Goal: Information Seeking & Learning: Learn about a topic

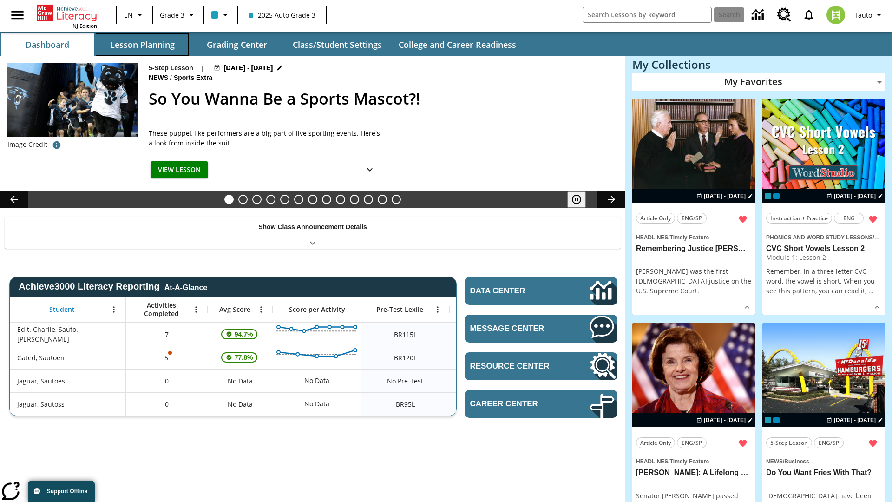
click at [142, 45] on button "Lesson Planning" at bounding box center [142, 44] width 93 height 22
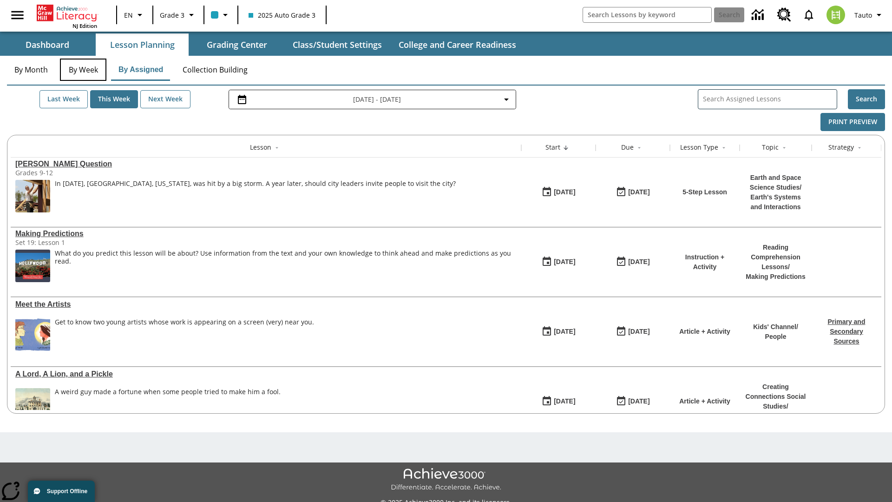
click at [83, 70] on button "By Week" at bounding box center [83, 70] width 46 height 22
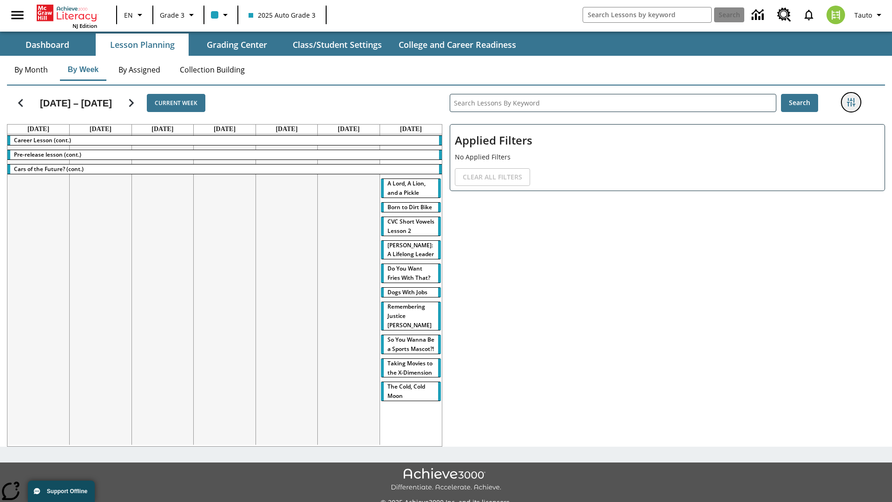
click at [851, 102] on icon "Filters Side menu" at bounding box center [851, 102] width 8 height 8
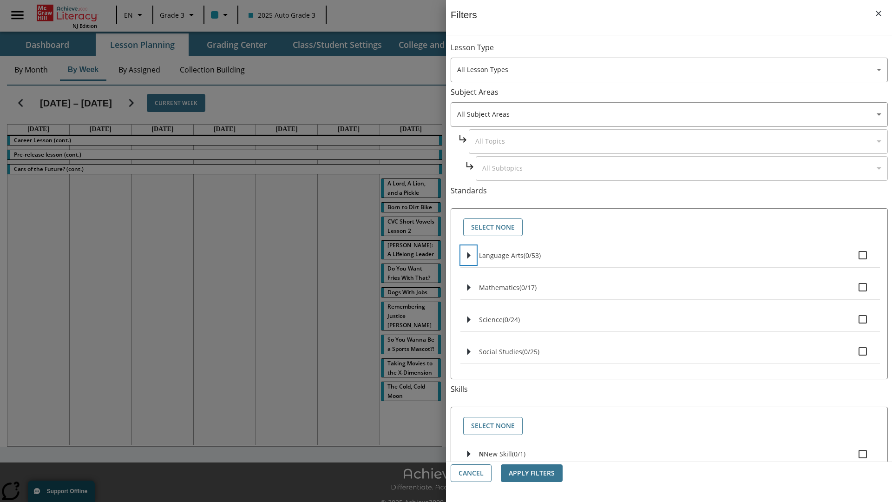
click at [468, 255] on icon "Select standards" at bounding box center [468, 255] width 3 height 7
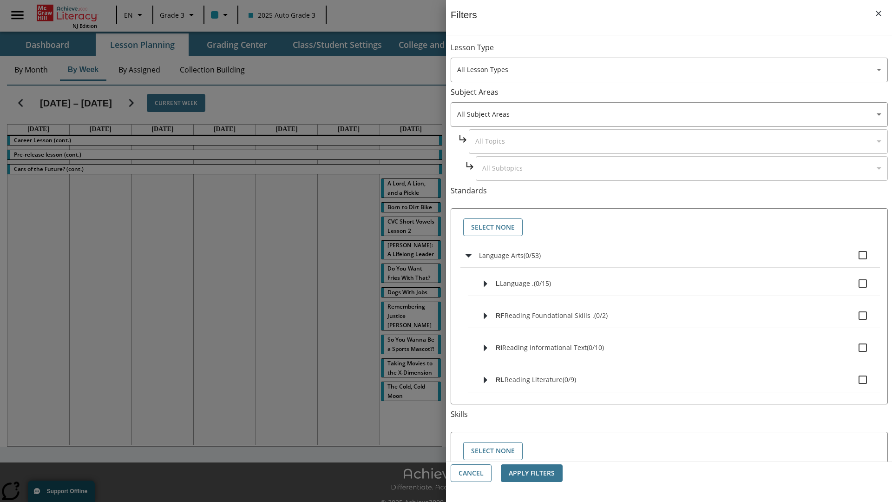
click at [676, 255] on label "Language Arts ( 0 / 53 )" at bounding box center [676, 255] width 394 height 20
click at [853, 255] on input "Language Arts ( 0 / 53 )" at bounding box center [863, 255] width 20 height 20
checkbox input "true"
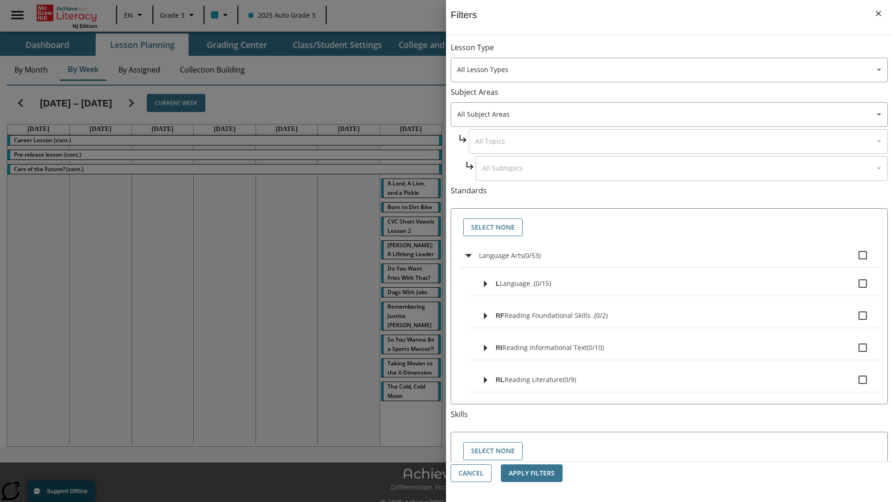
checkbox input "true"
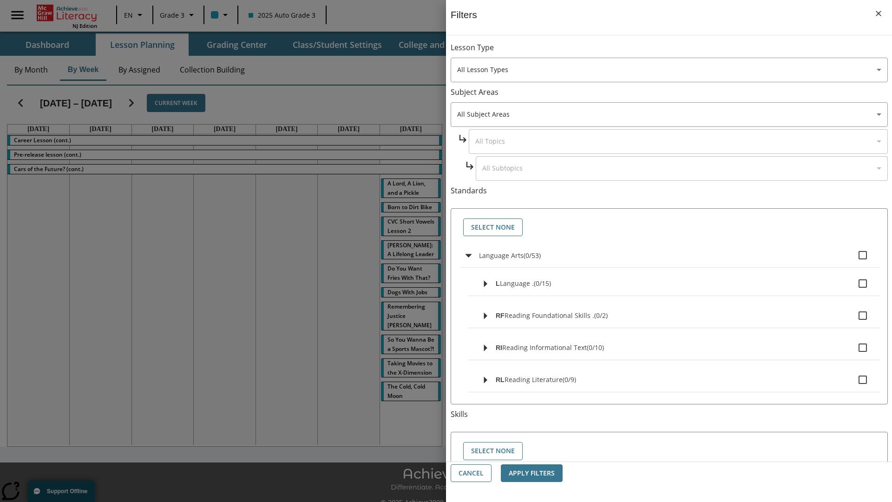
checkbox input "true"
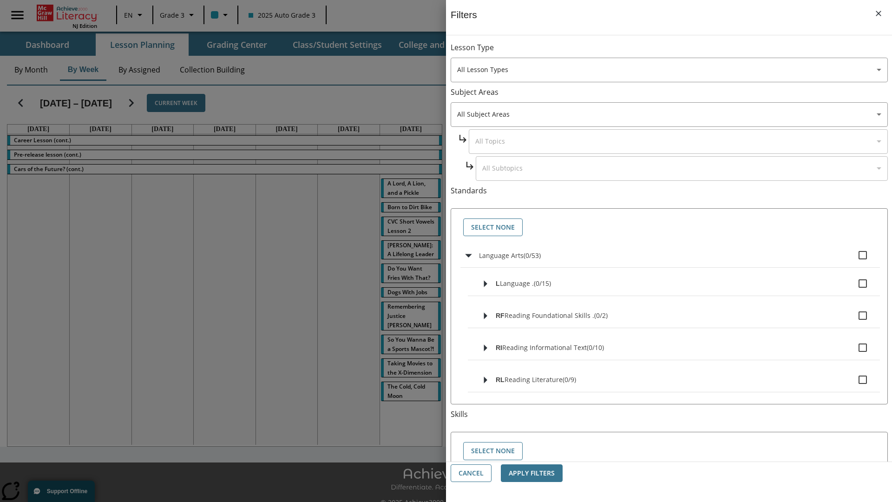
checkbox input "true"
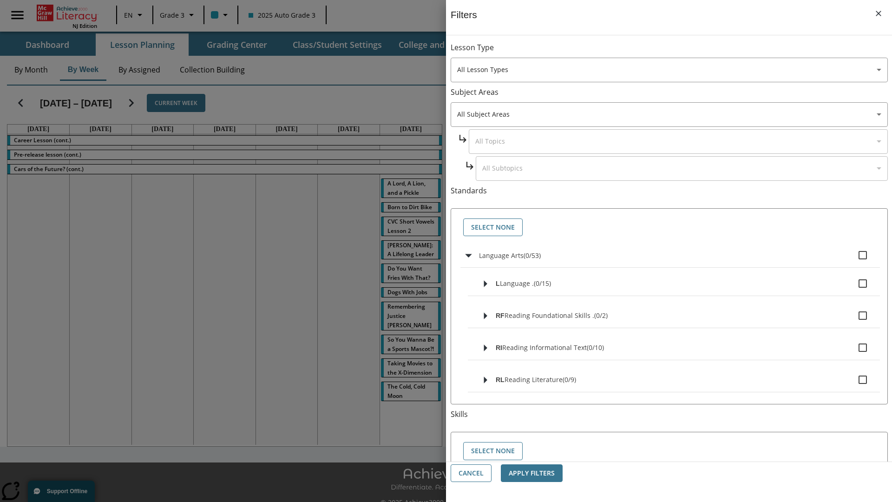
checkbox input "true"
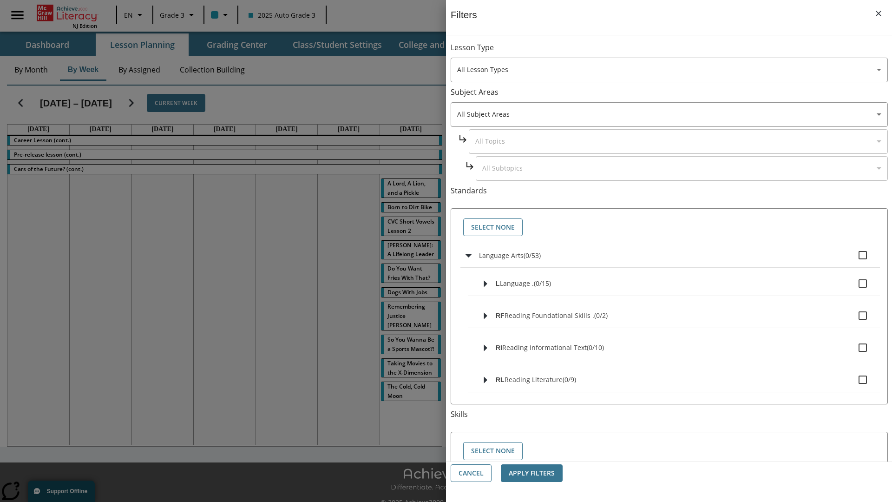
checkbox input "true"
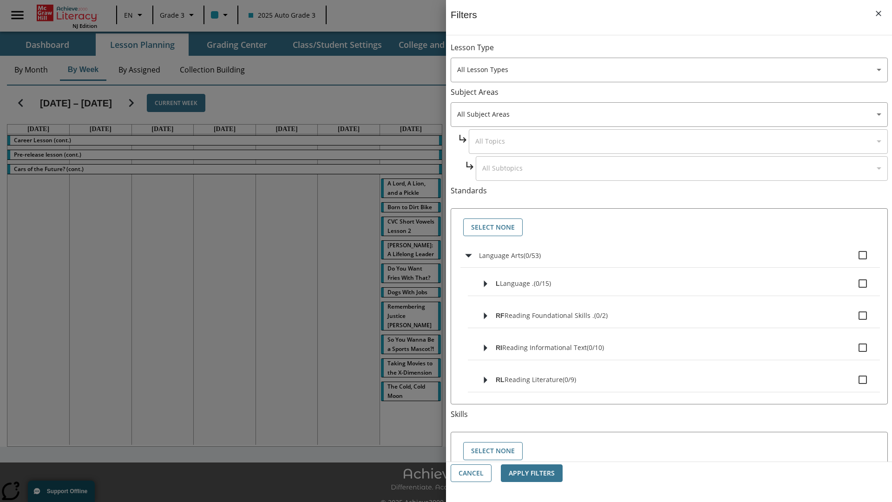
checkbox input "true"
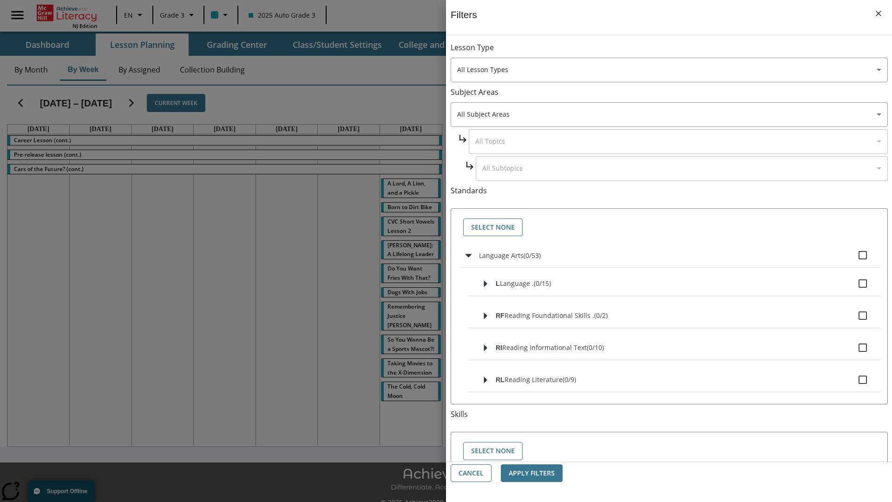
checkbox input "true"
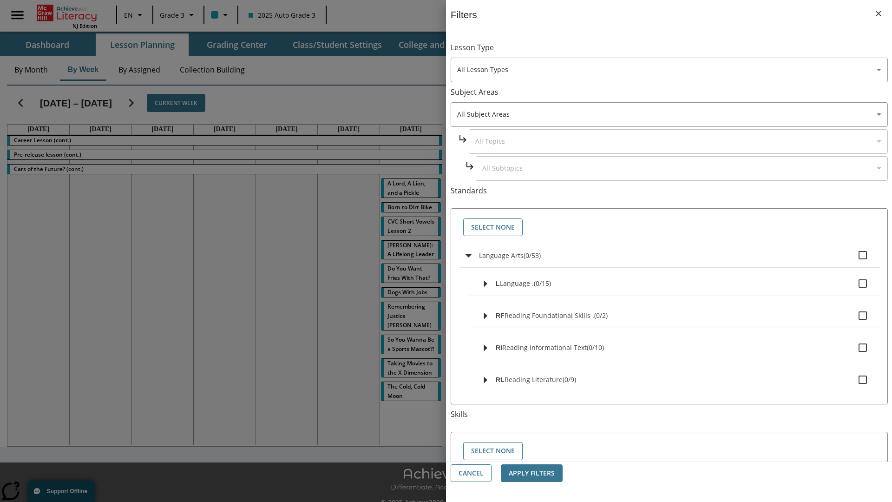
checkbox input "true"
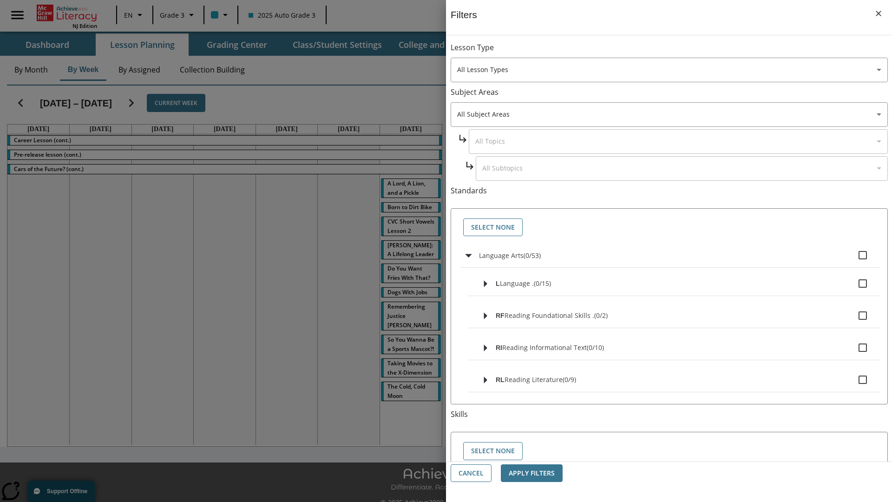
checkbox input "true"
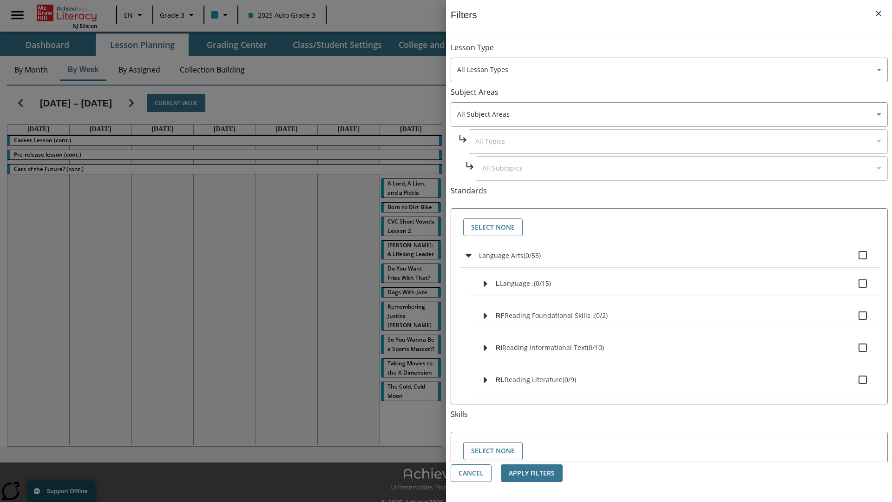
checkbox input "true"
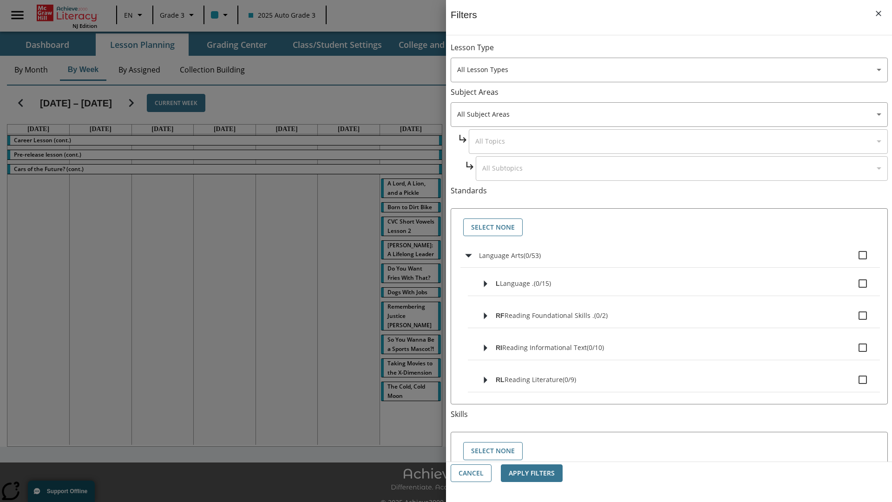
checkbox input "true"
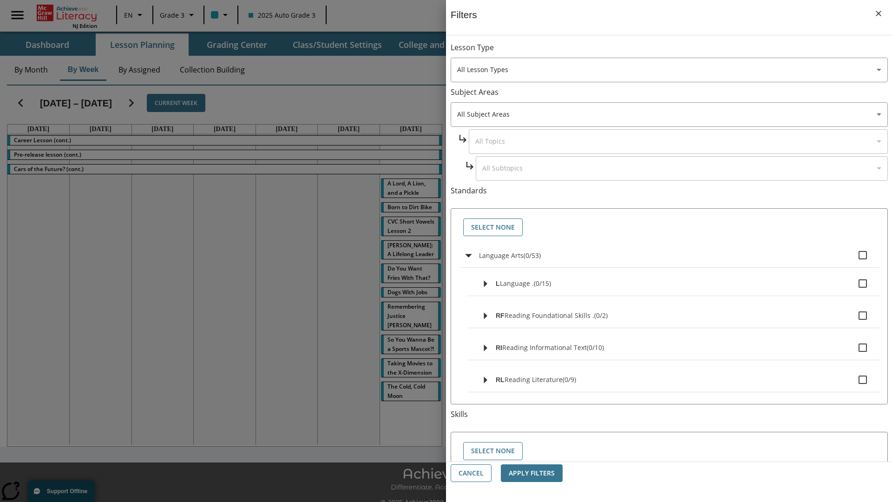
checkbox input "true"
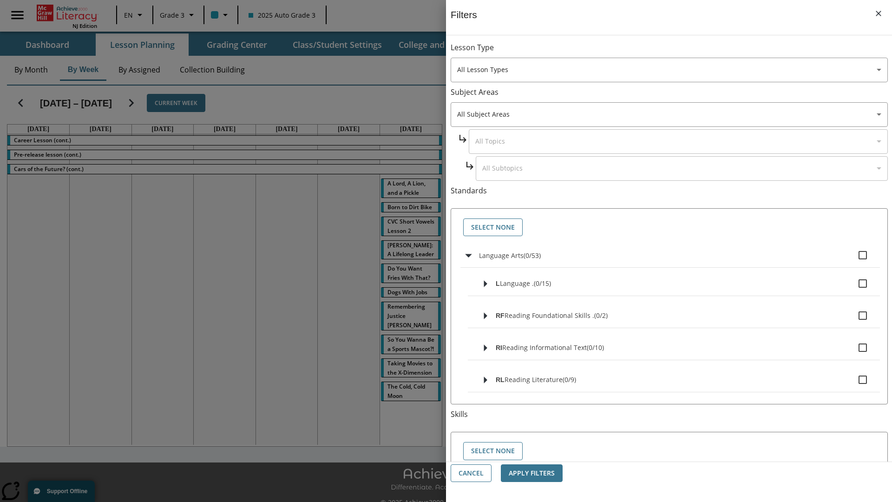
checkbox input "true"
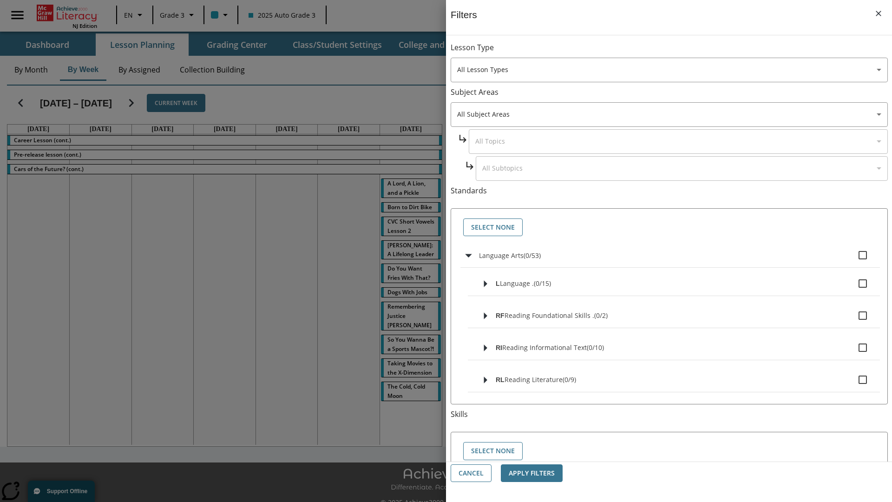
checkbox input "true"
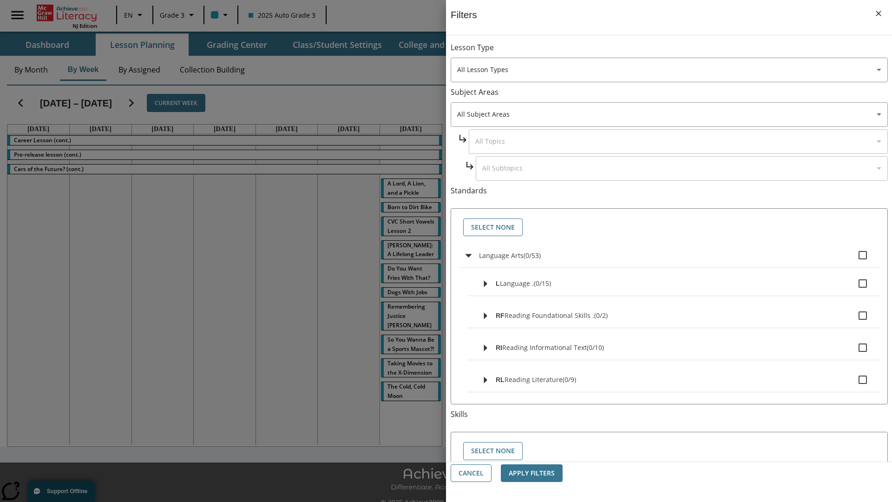
checkbox input "true"
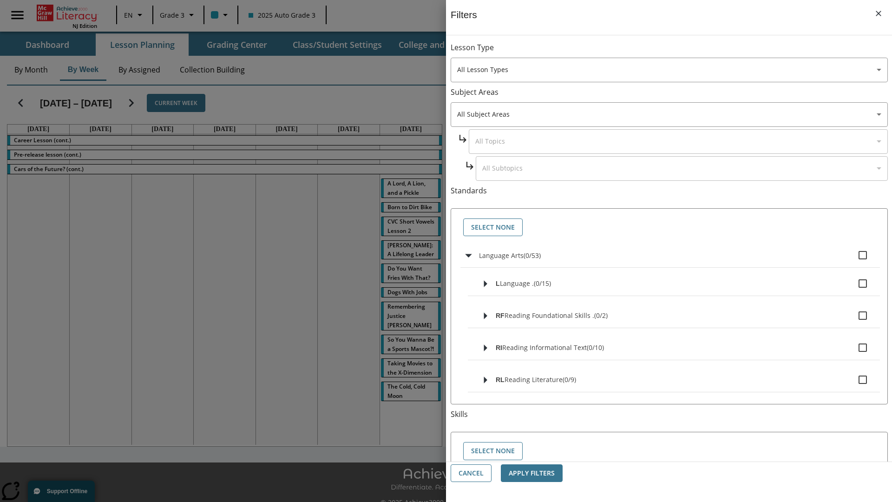
checkbox input "true"
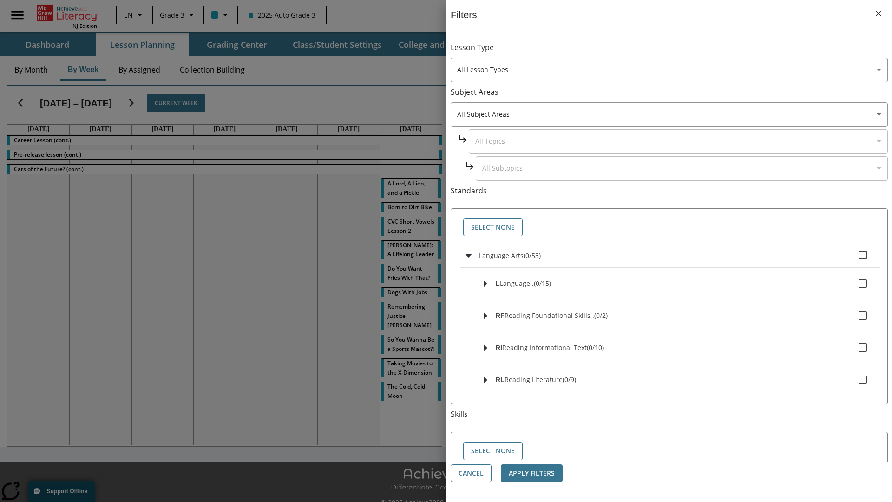
checkbox input "true"
click at [493, 227] on button "Select None" at bounding box center [492, 227] width 59 height 18
checkbox input "false"
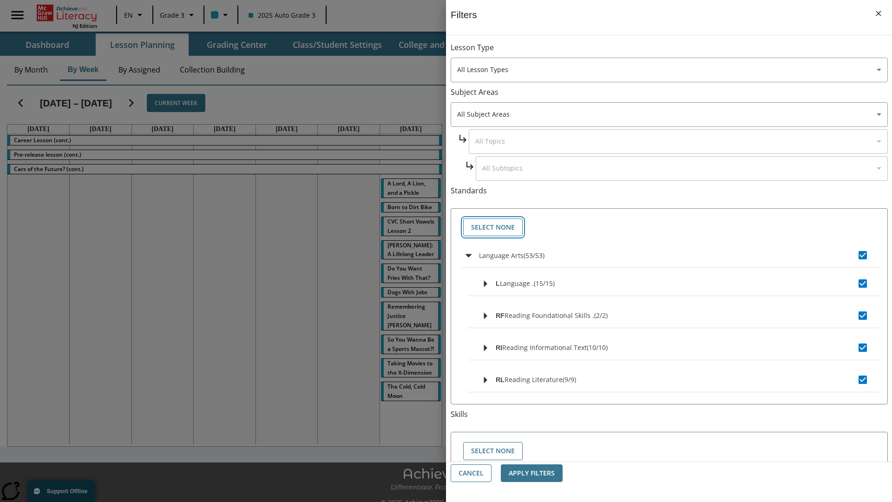
checkbox input "false"
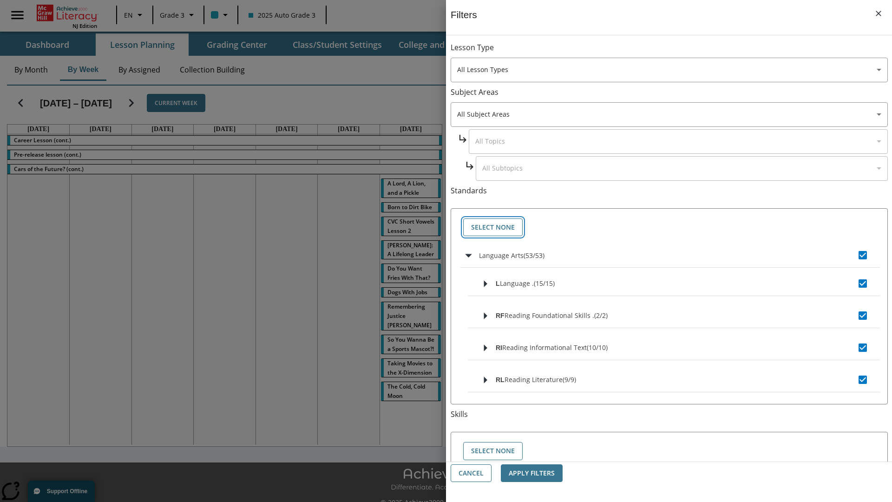
checkbox input "false"
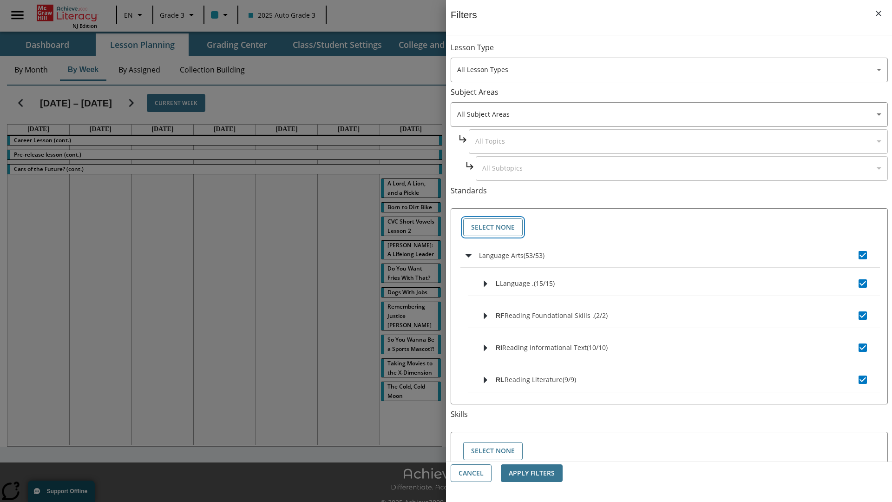
checkbox input "false"
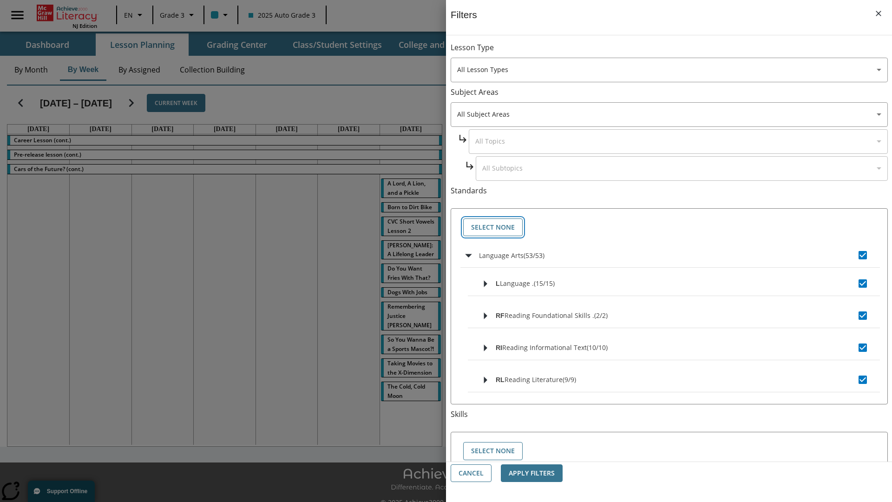
checkbox input "false"
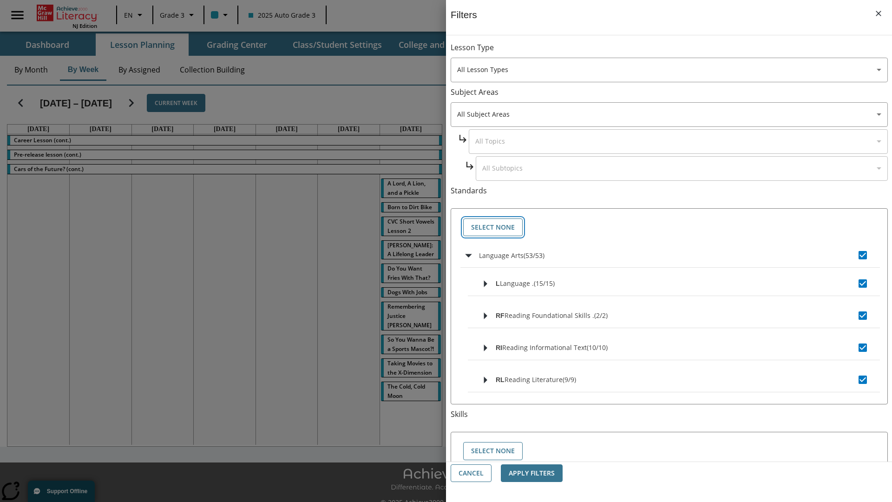
checkbox input "false"
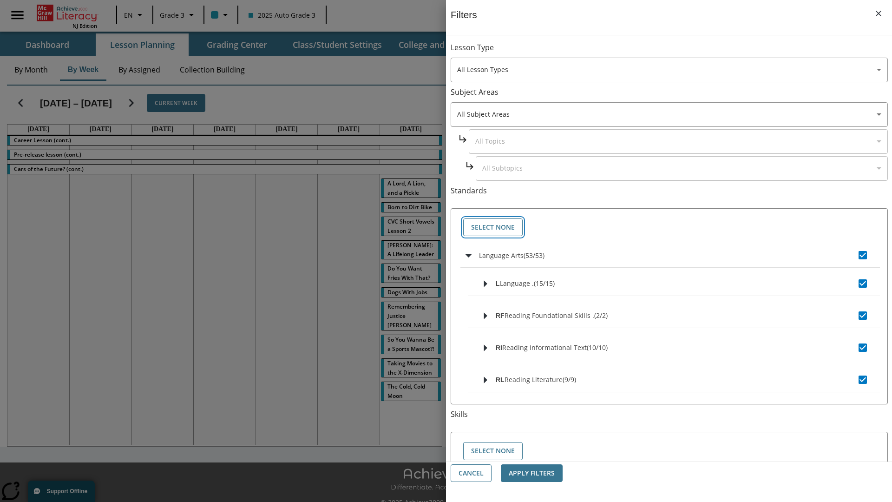
checkbox input "false"
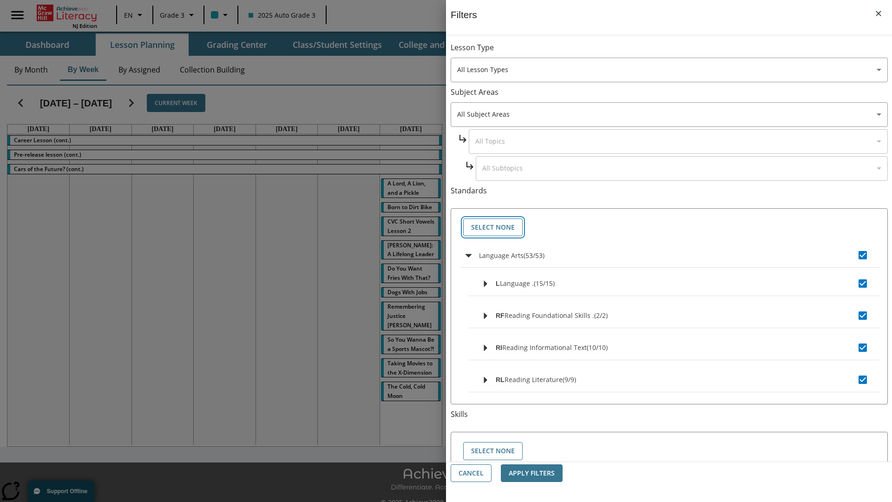
checkbox input "false"
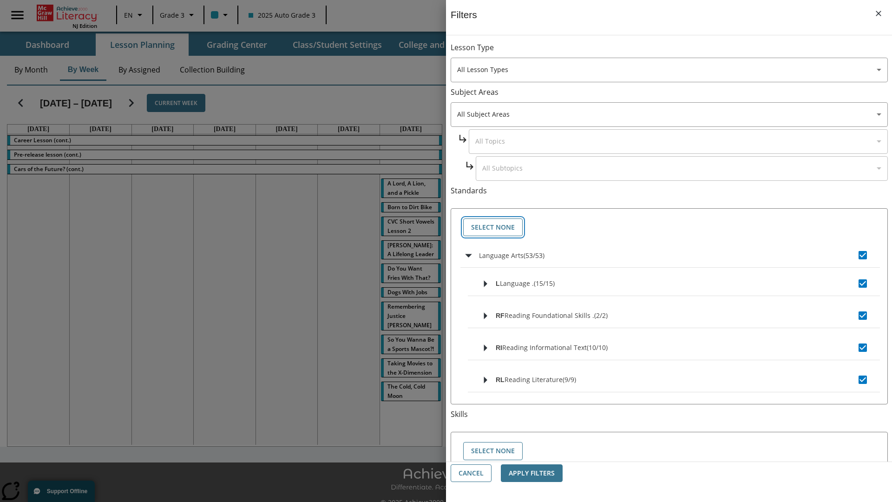
checkbox input "false"
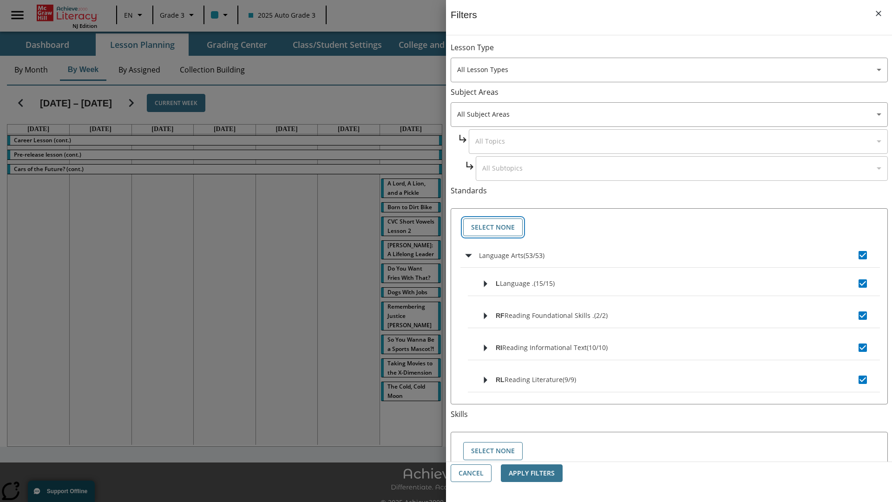
checkbox input "false"
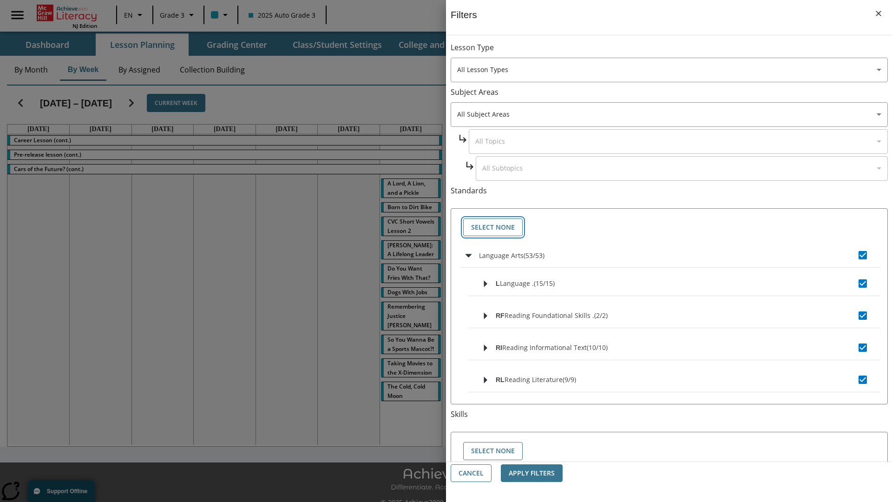
checkbox input "false"
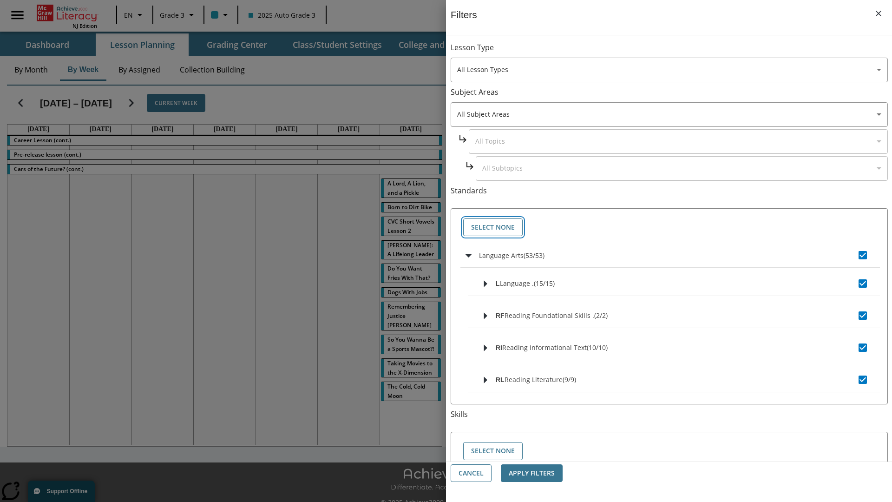
checkbox input "false"
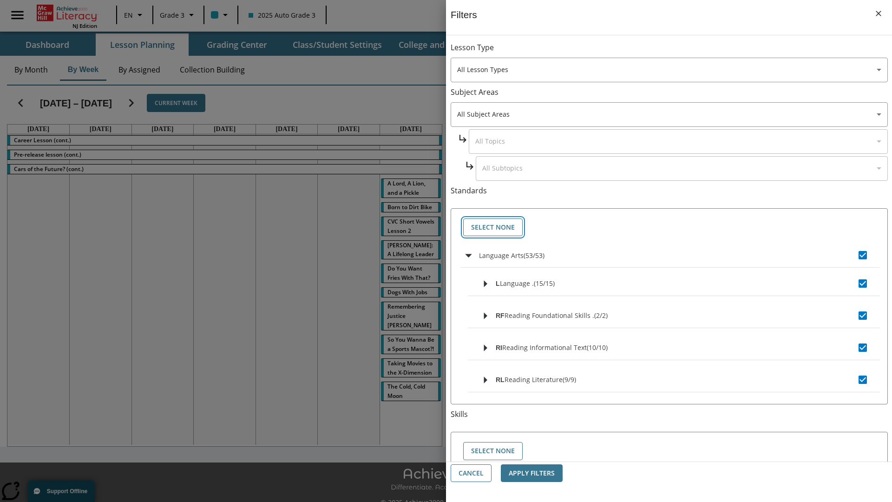
checkbox input "false"
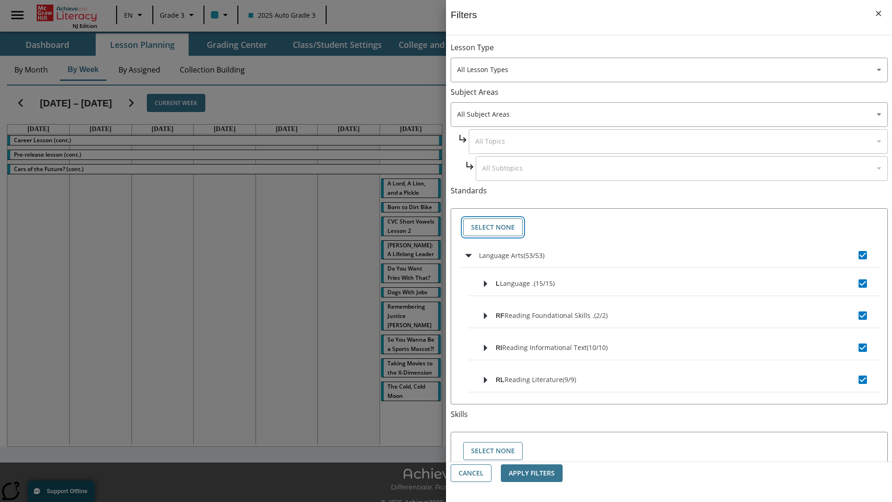
checkbox input "false"
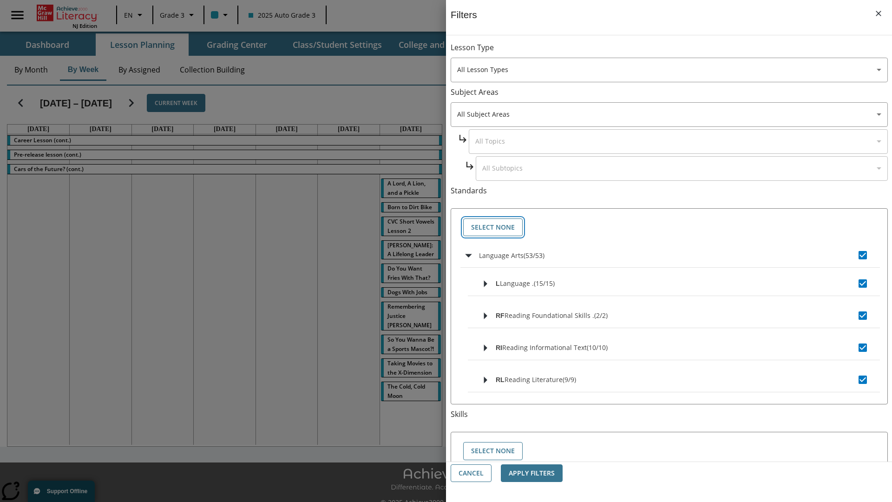
checkbox input "false"
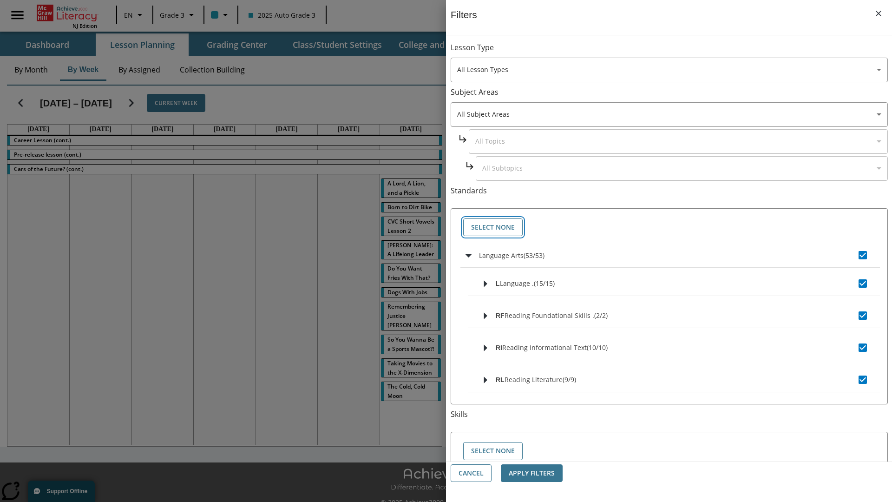
checkbox input "false"
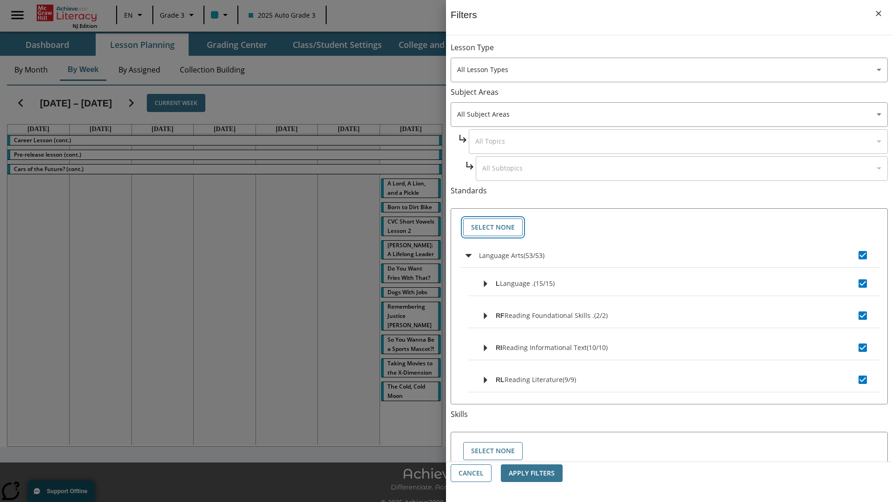
checkbox input "false"
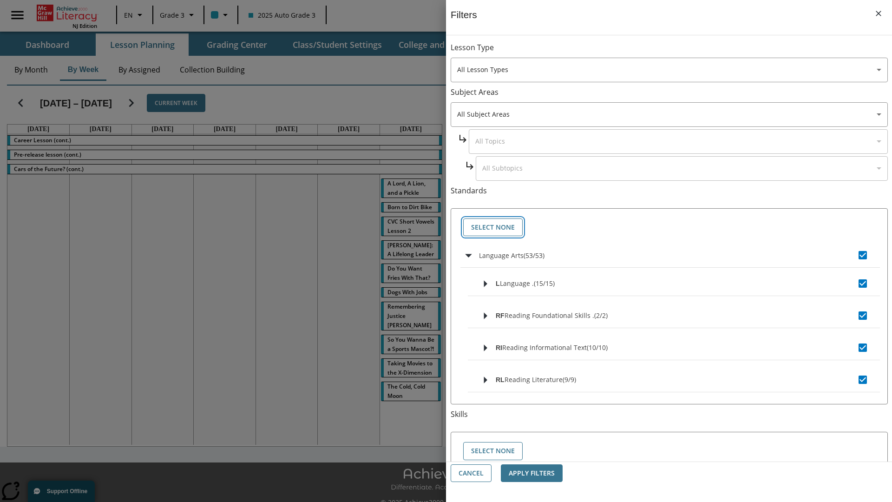
checkbox input "false"
click at [471, 473] on button "Cancel" at bounding box center [471, 473] width 41 height 18
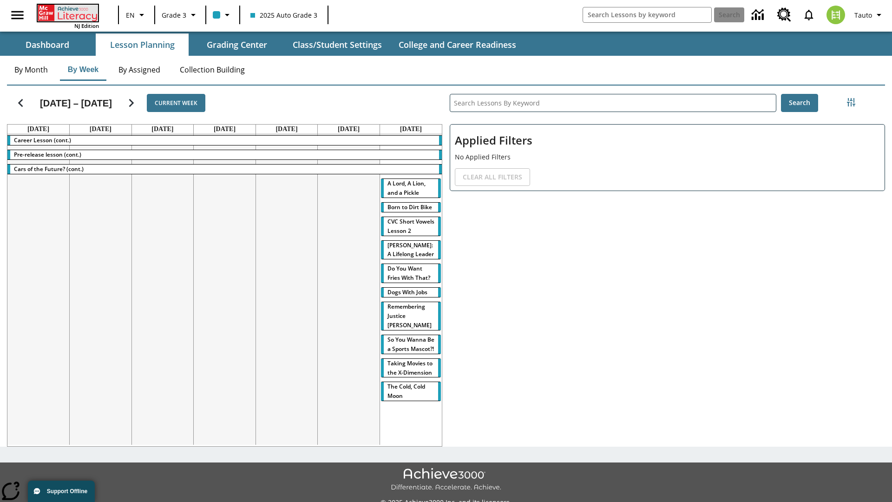
click at [67, 13] on icon "Home" at bounding box center [69, 13] width 62 height 17
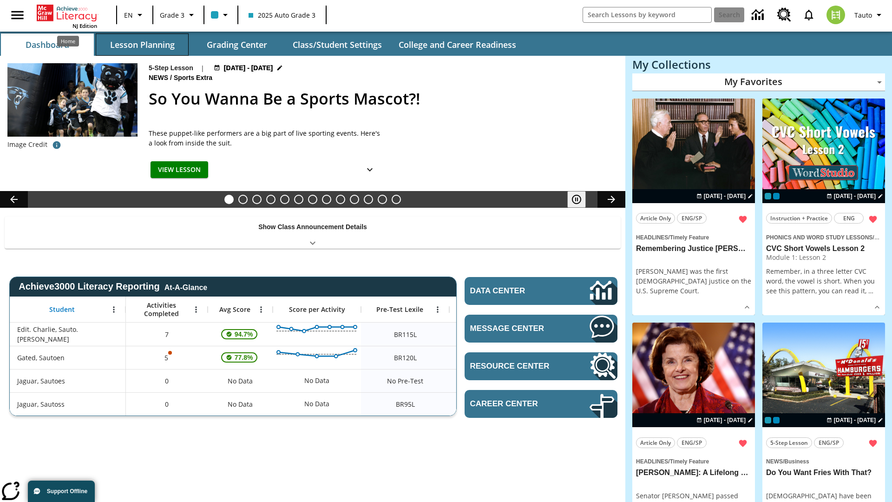
click at [142, 45] on button "Lesson Planning" at bounding box center [142, 44] width 93 height 22
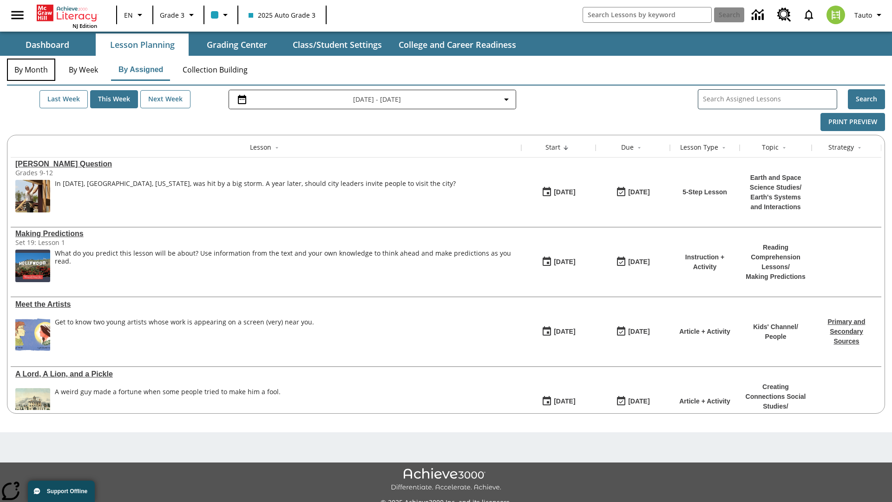
click at [31, 70] on button "By Month" at bounding box center [31, 70] width 48 height 22
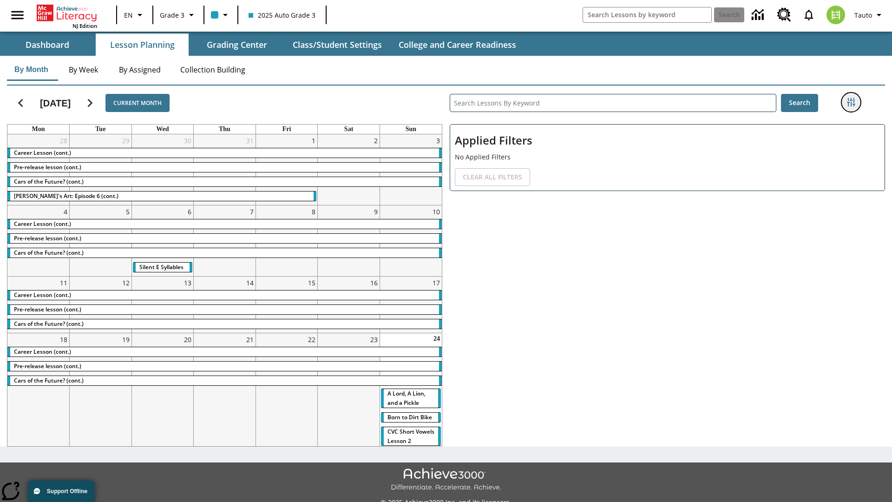
click at [851, 102] on icon "Filters Side menu" at bounding box center [851, 102] width 8 height 8
